Goal: Use online tool/utility: Utilize a website feature to perform a specific function

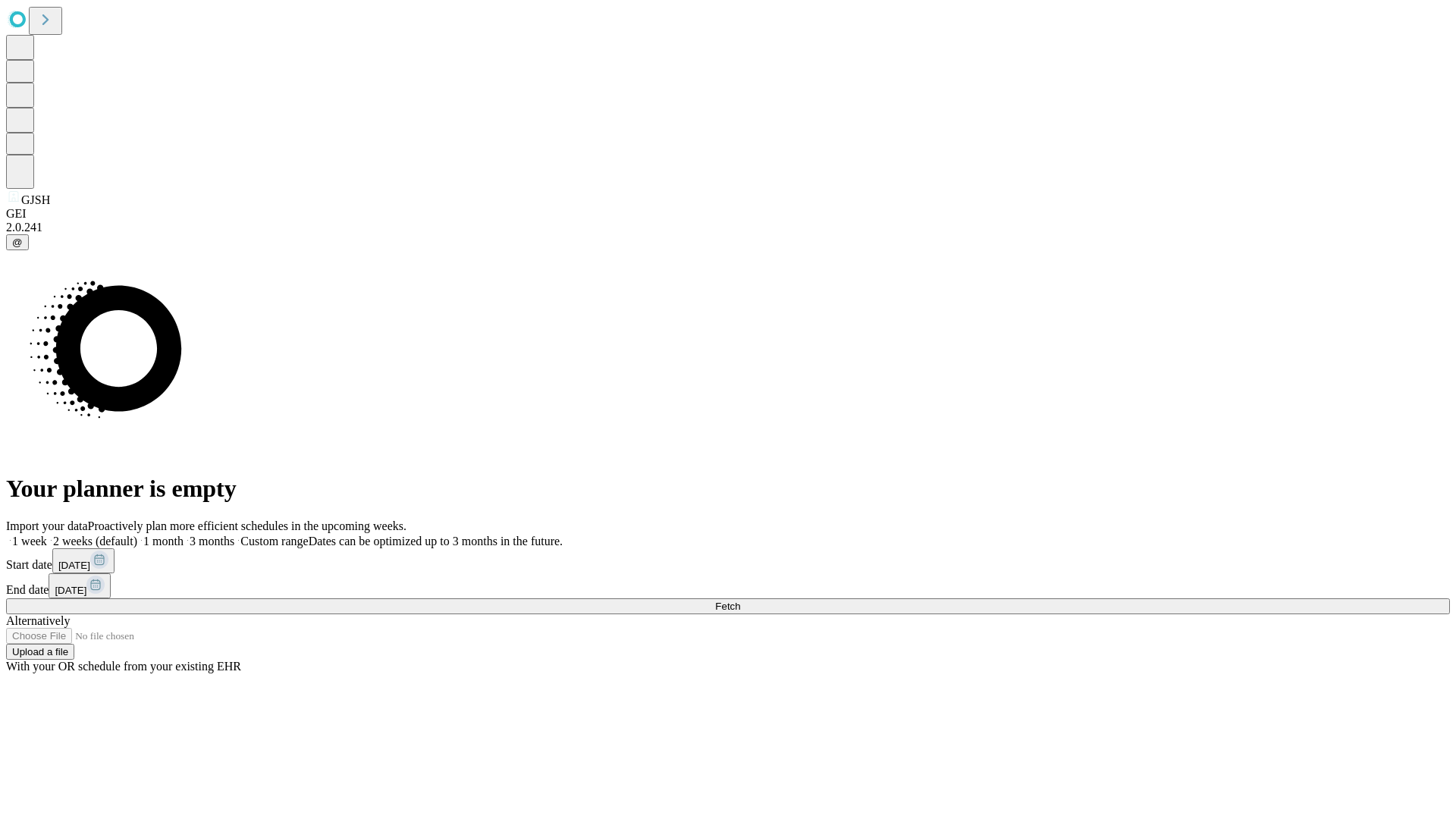
click at [740, 600] on span "Fetch" at bounding box center [728, 605] width 25 height 11
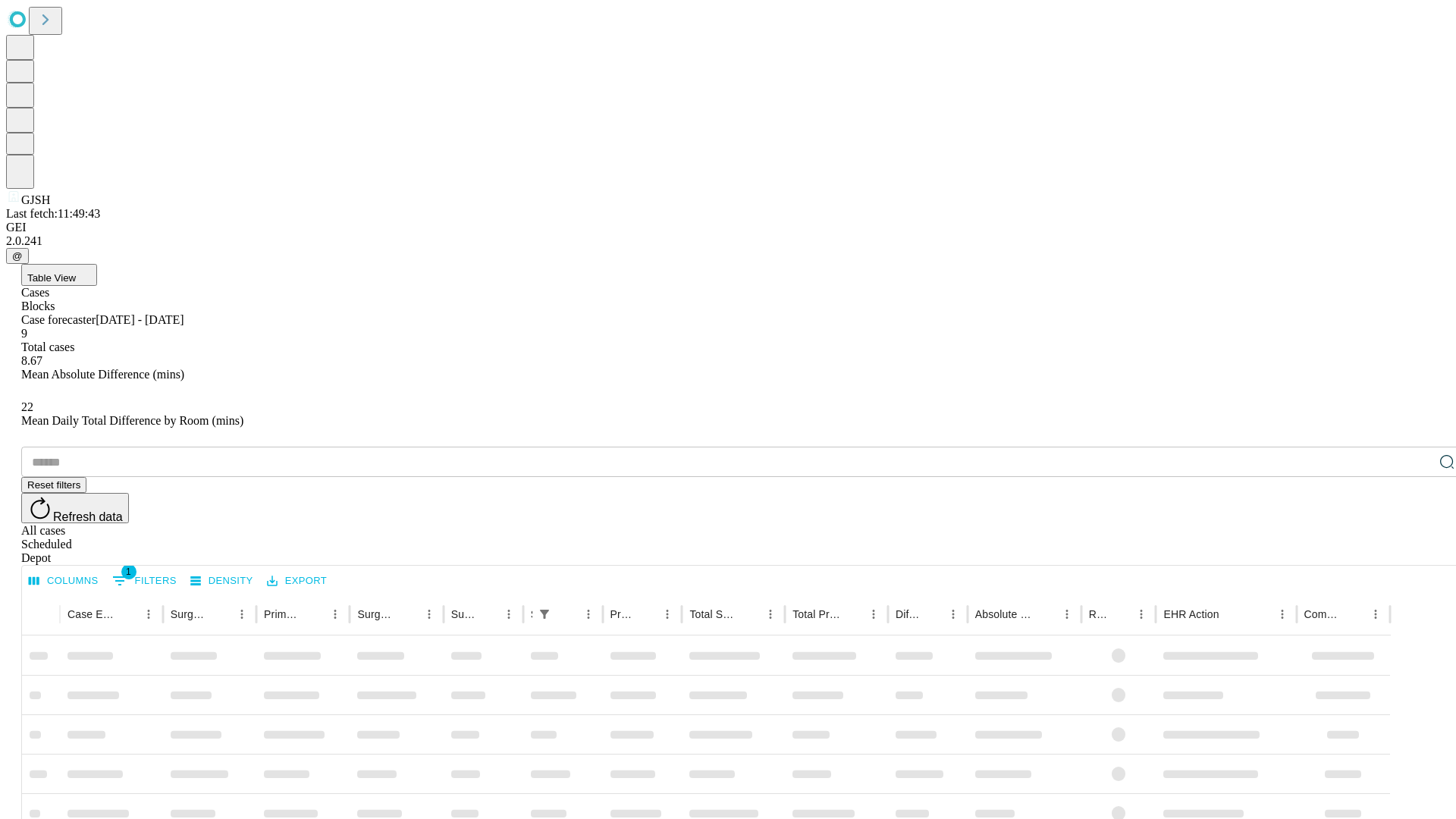
click at [76, 272] on span "Table View" at bounding box center [51, 277] width 49 height 11
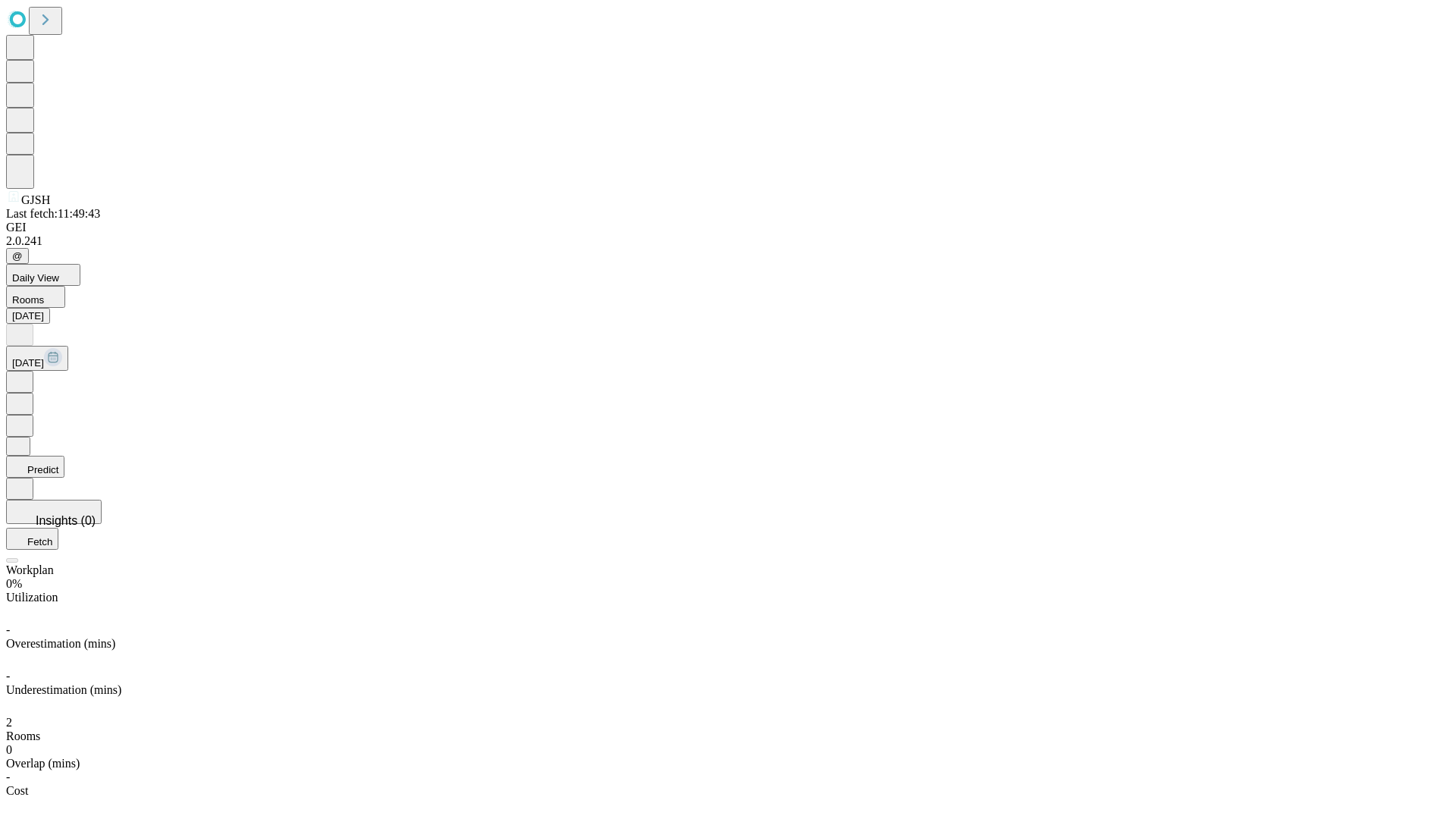
click at [65, 455] on button "Predict" at bounding box center [35, 466] width 58 height 22
